Goal: Check status: Check status

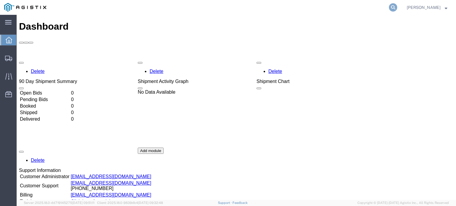
click at [391, 7] on icon at bounding box center [393, 7] width 8 height 8
click at [393, 9] on icon at bounding box center [393, 7] width 8 height 8
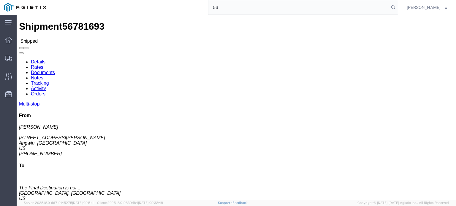
type input "5"
type input "56781724"
click at [394, 7] on icon at bounding box center [393, 7] width 8 height 8
click at [392, 7] on icon at bounding box center [393, 7] width 8 height 8
click at [237, 9] on input "search" at bounding box center [298, 7] width 181 height 14
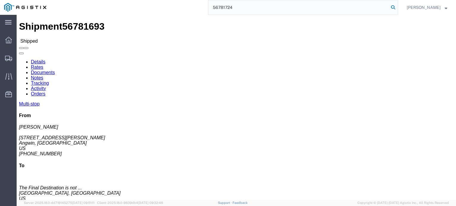
type input "56781724"
click at [394, 7] on icon at bounding box center [393, 7] width 8 height 8
